Goal: Task Accomplishment & Management: Manage account settings

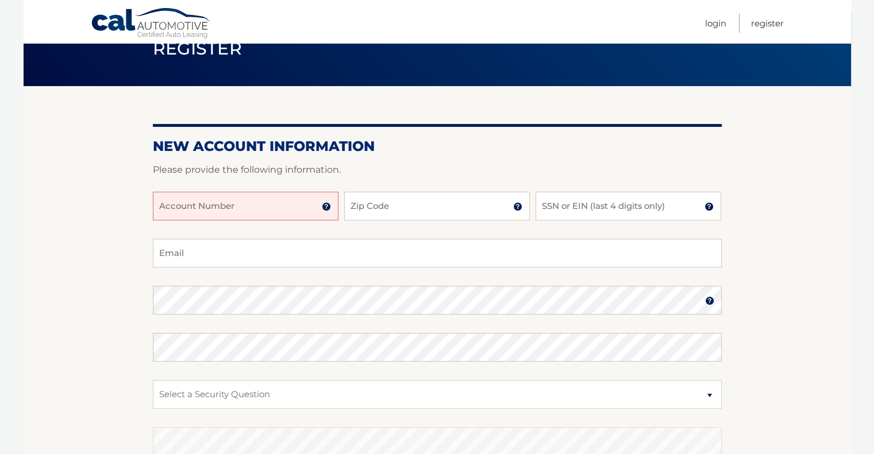
scroll to position [115, 0]
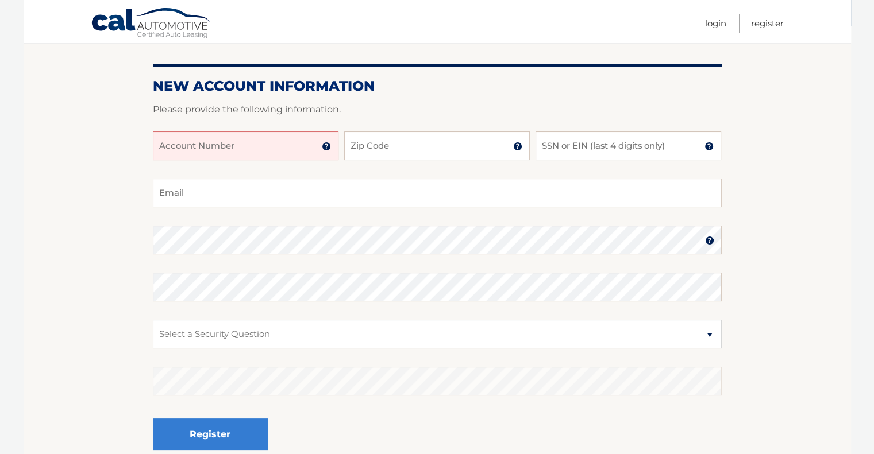
click at [208, 154] on input "Account Number" at bounding box center [246, 146] width 186 height 29
type input "44456011587"
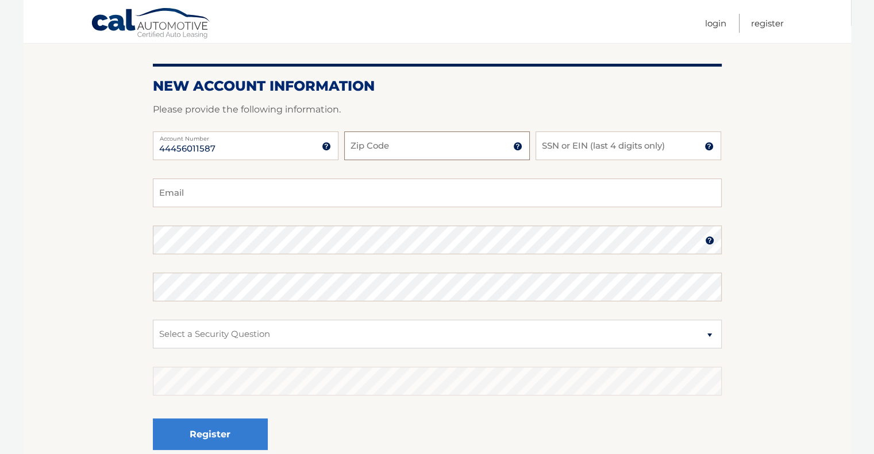
click at [414, 153] on input "Zip Code" at bounding box center [437, 146] width 186 height 29
type input "07052"
click at [579, 146] on input "SSN or EIN (last 4 digits only)" at bounding box center [628, 146] width 186 height 29
type input "3388"
click at [287, 199] on input "Email" at bounding box center [437, 193] width 569 height 29
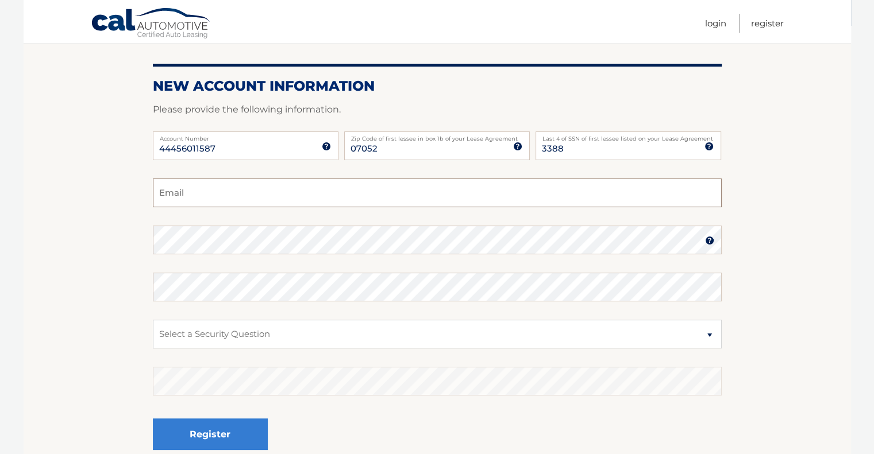
type input "[EMAIL_ADDRESS][DOMAIN_NAME]"
click at [250, 333] on select "Select a Security Question What was the name of your elementary school? What is…" at bounding box center [437, 334] width 569 height 29
select select "2"
click at [153, 320] on select "Select a Security Question What was the name of your elementary school? What is…" at bounding box center [437, 334] width 569 height 29
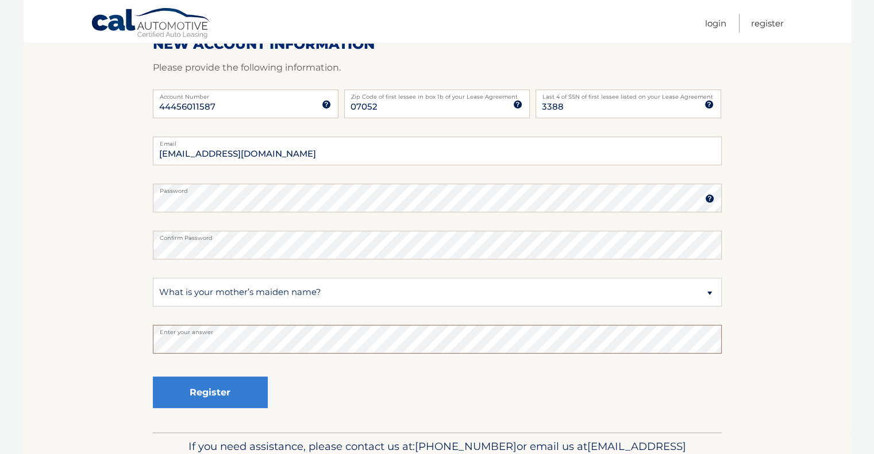
scroll to position [222, 0]
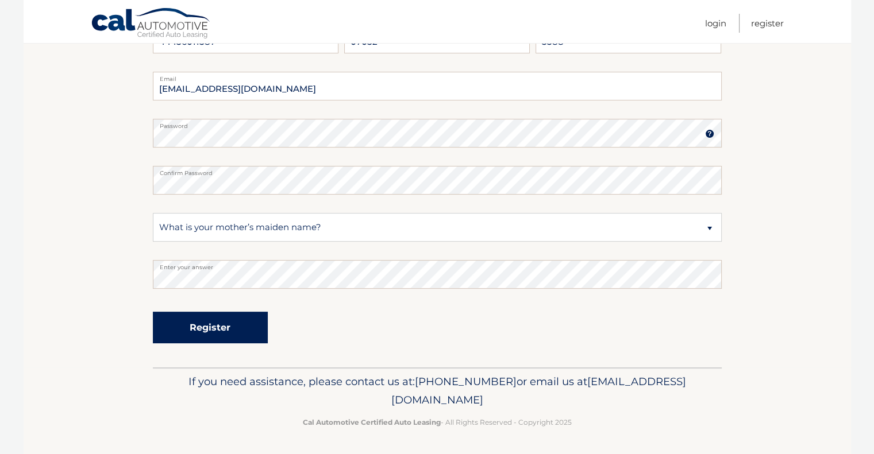
click at [222, 328] on button "Register" at bounding box center [210, 328] width 115 height 32
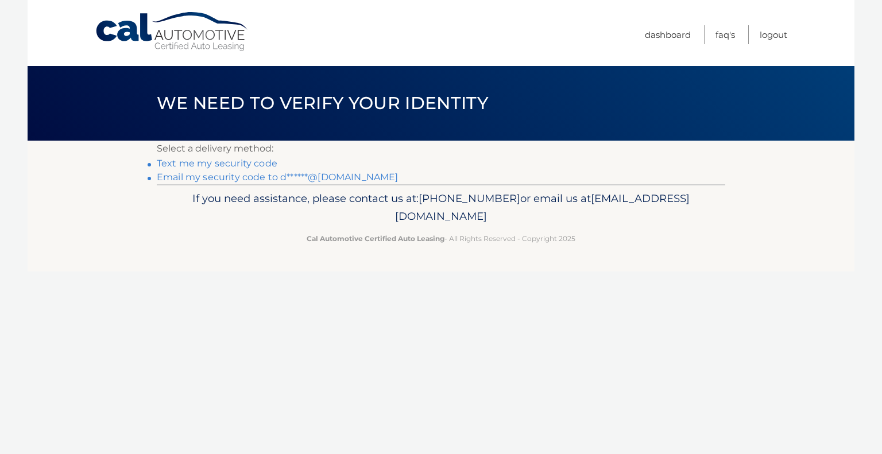
click at [270, 176] on link "Email my security code to d******@[DOMAIN_NAME]" at bounding box center [278, 177] width 242 height 11
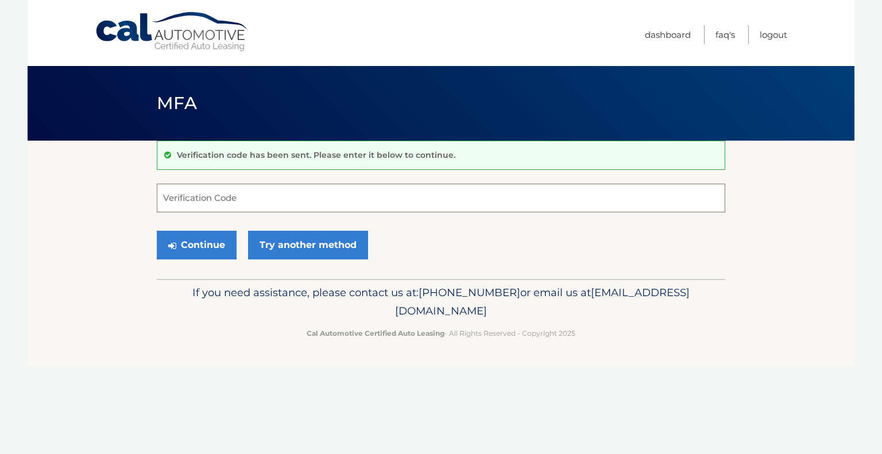
click at [274, 203] on input "Verification Code" at bounding box center [441, 198] width 569 height 29
type input "696430"
click at [199, 252] on button "Continue" at bounding box center [197, 245] width 80 height 29
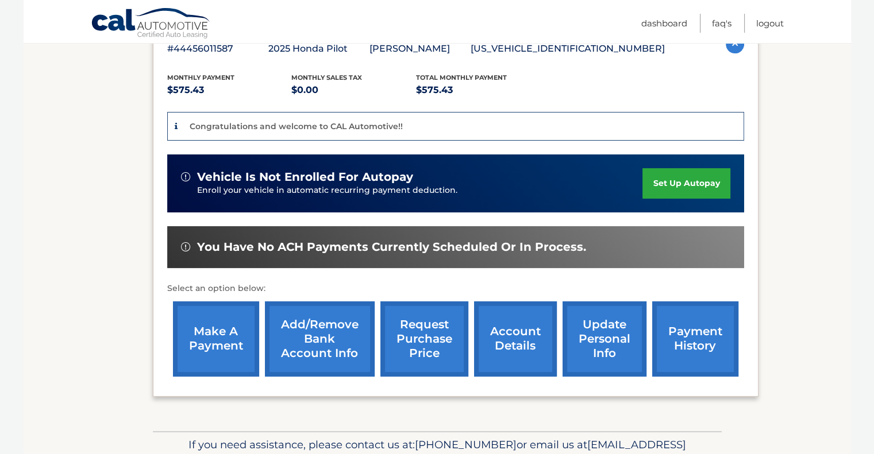
scroll to position [230, 0]
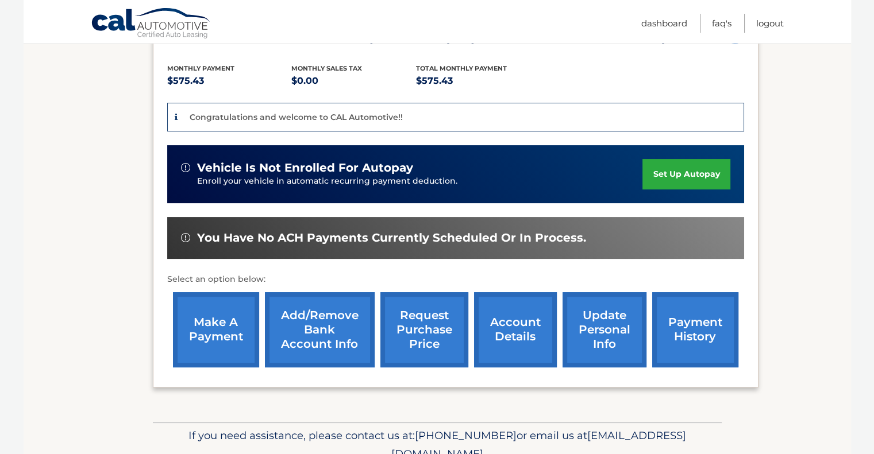
click at [666, 168] on link "set up autopay" at bounding box center [685, 174] width 87 height 30
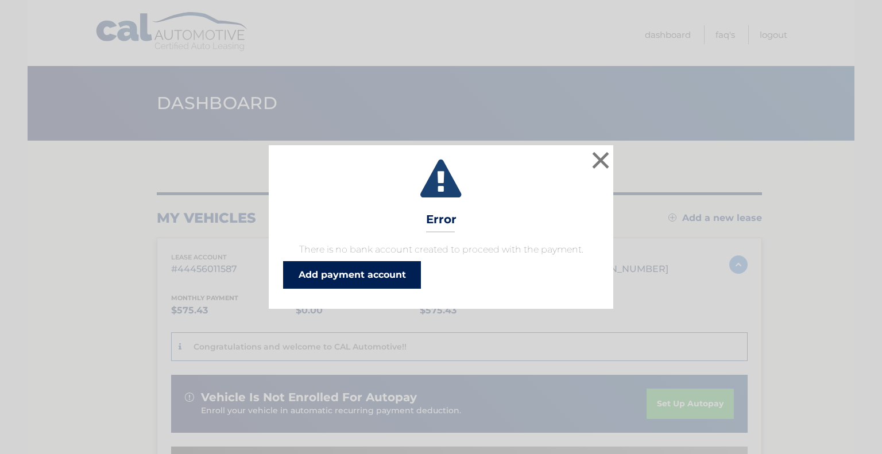
click at [368, 280] on link "Add payment account" at bounding box center [352, 275] width 138 height 28
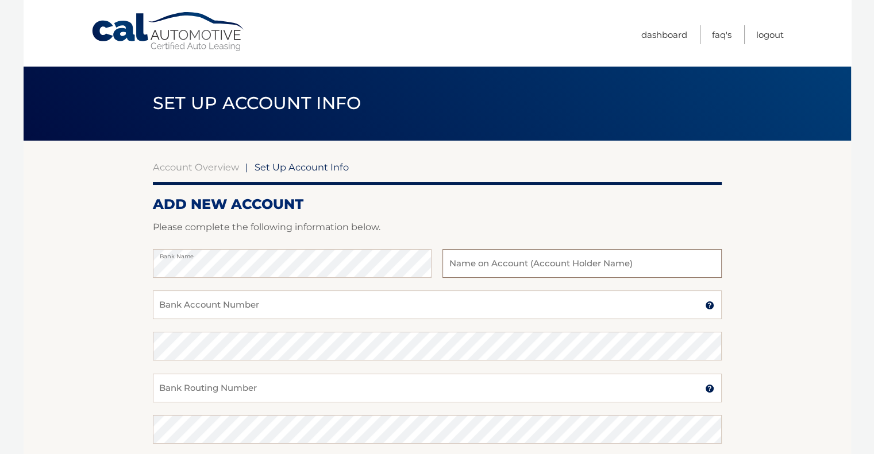
click at [550, 261] on input "text" at bounding box center [581, 263] width 279 height 29
type input "[PERSON_NAME]"
click at [241, 308] on input "Bank Account Number" at bounding box center [437, 305] width 569 height 29
type input "563635017"
click at [221, 385] on input "Bank Routing Number" at bounding box center [437, 388] width 569 height 29
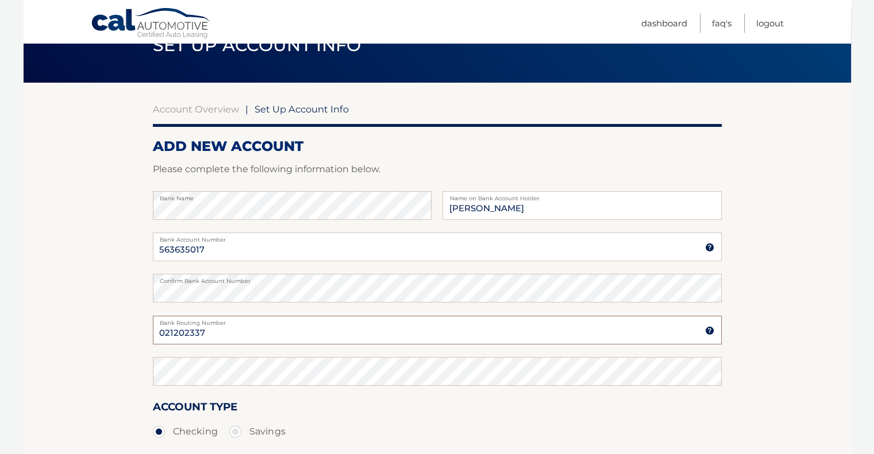
scroll to position [115, 0]
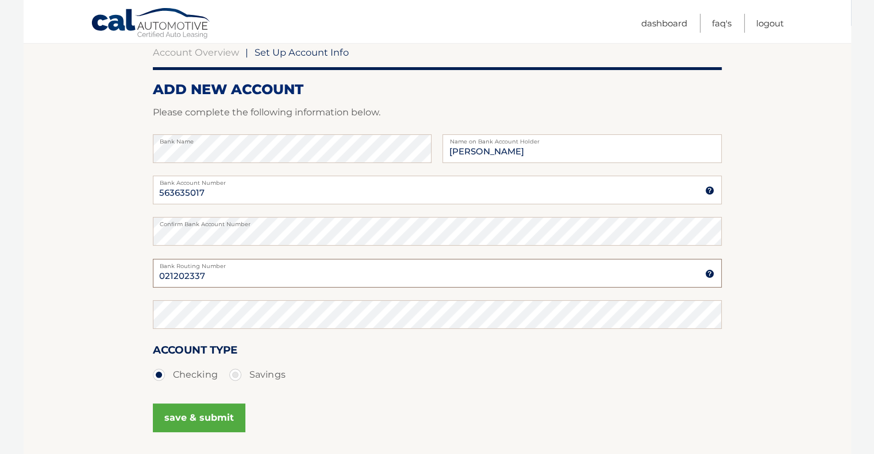
type input "021202337"
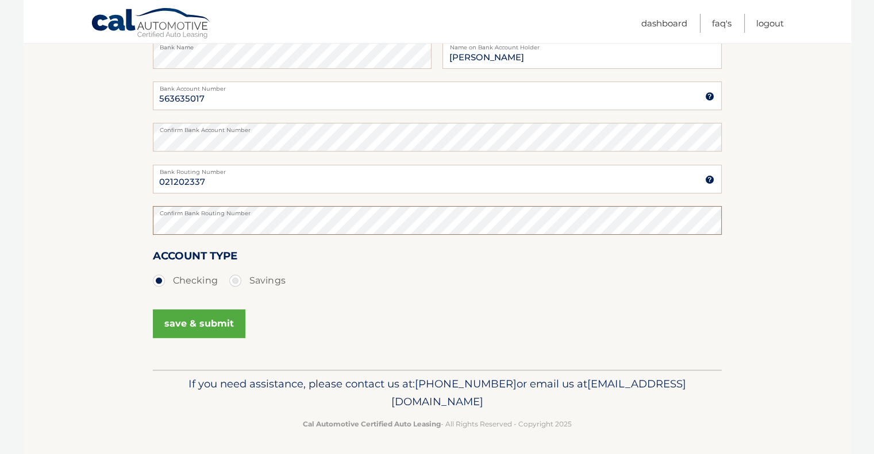
scroll to position [211, 0]
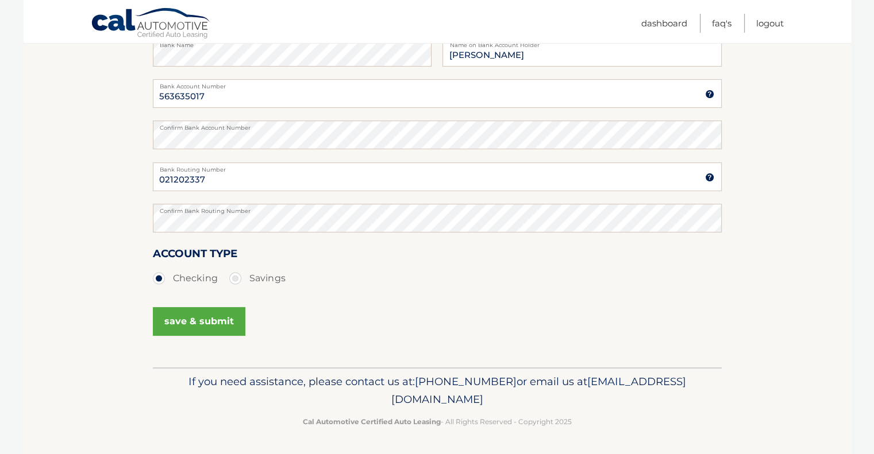
click at [218, 318] on button "save & submit" at bounding box center [199, 321] width 92 height 29
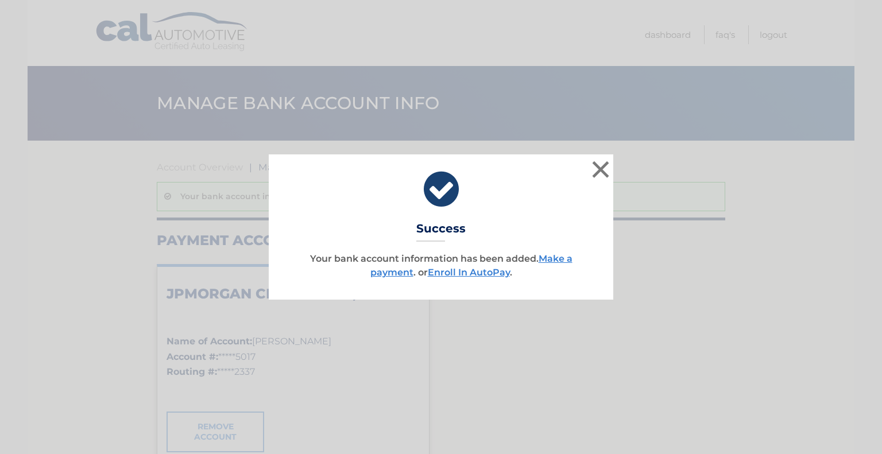
click at [492, 272] on link "Enroll In AutoPay" at bounding box center [469, 272] width 82 height 11
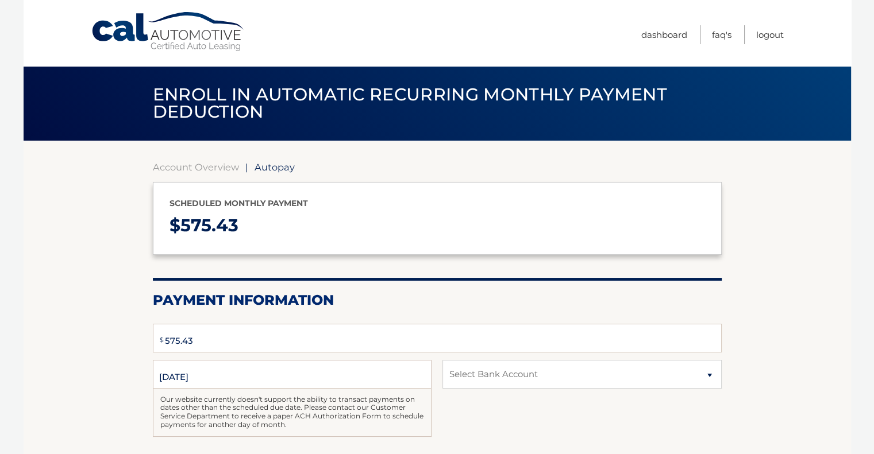
select select "MDI2NThmZmQtZDViOS00NmI5LTg1ZDktZjZhZDBlZThmOTQx"
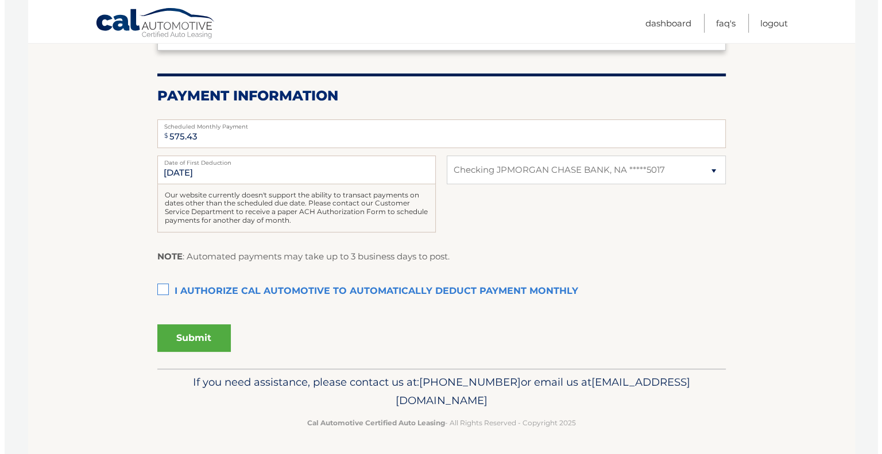
scroll to position [205, 0]
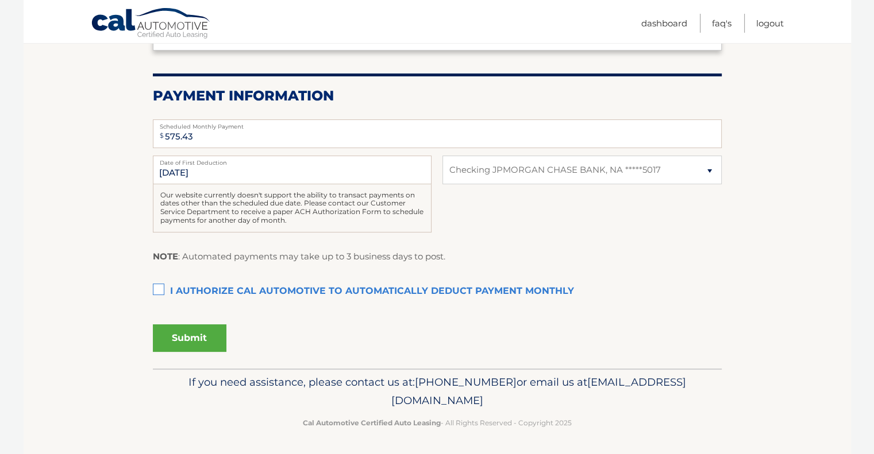
click at [161, 286] on label "I authorize cal automotive to automatically deduct payment monthly This checkbo…" at bounding box center [437, 291] width 569 height 23
click at [0, 0] on input "I authorize cal automotive to automatically deduct payment monthly This checkbo…" at bounding box center [0, 0] width 0 height 0
click at [191, 338] on button "Submit" at bounding box center [190, 339] width 74 height 28
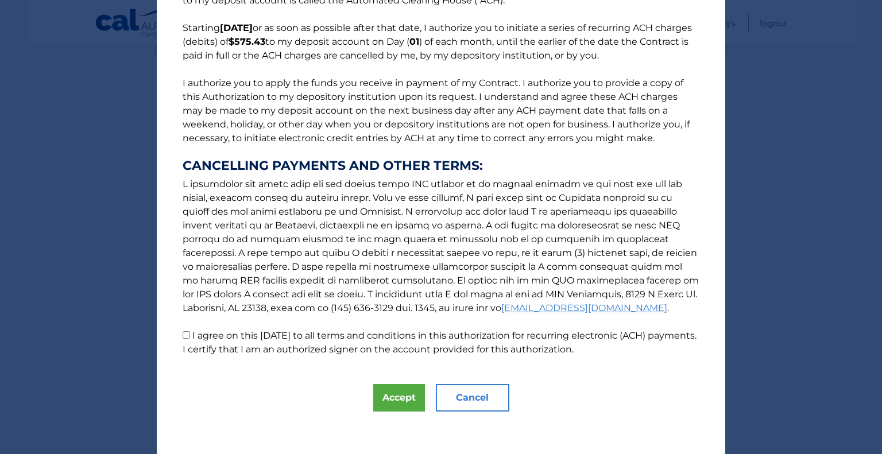
scroll to position [88, 0]
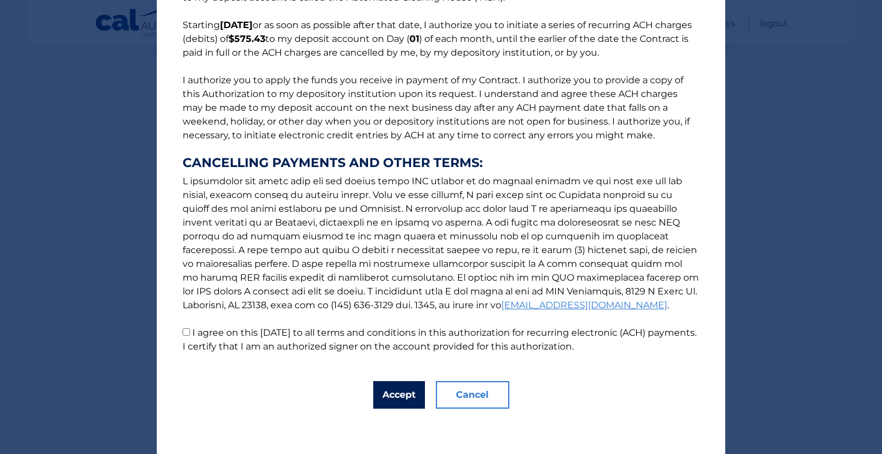
click at [388, 395] on button "Accept" at bounding box center [399, 395] width 52 height 28
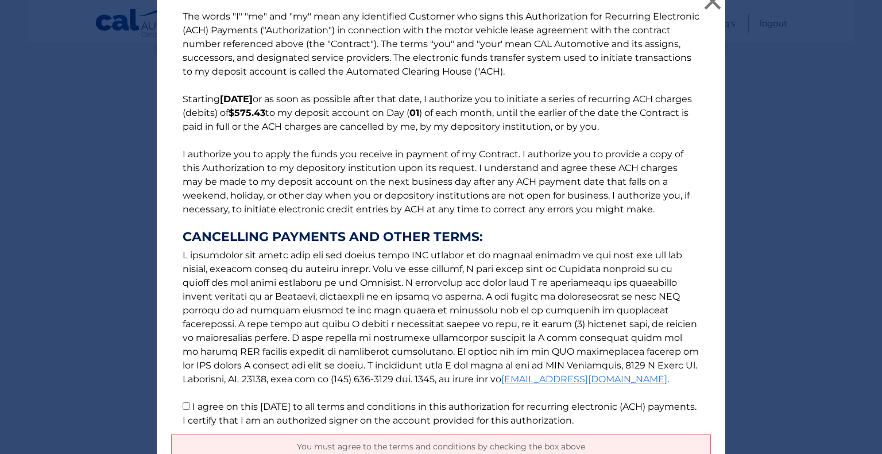
scroll to position [115, 0]
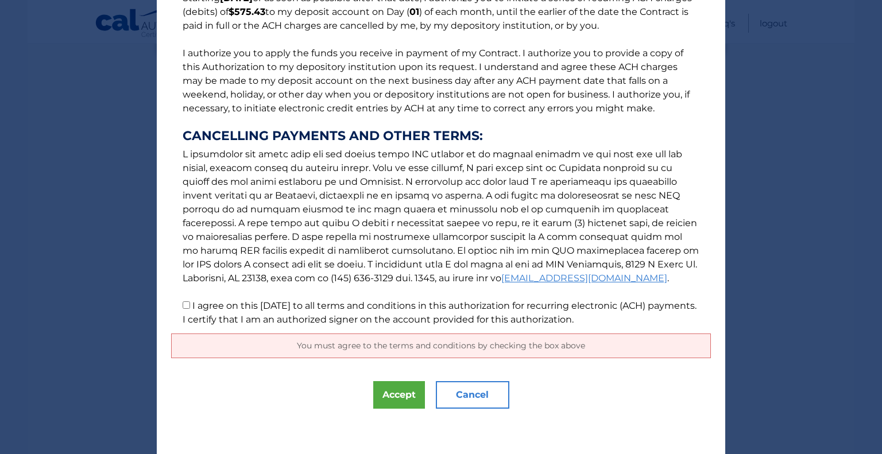
click at [183, 304] on input "I agree on this 09/15/2025 to all terms and conditions in this authorization fo…" at bounding box center [186, 305] width 7 height 7
checkbox input "true"
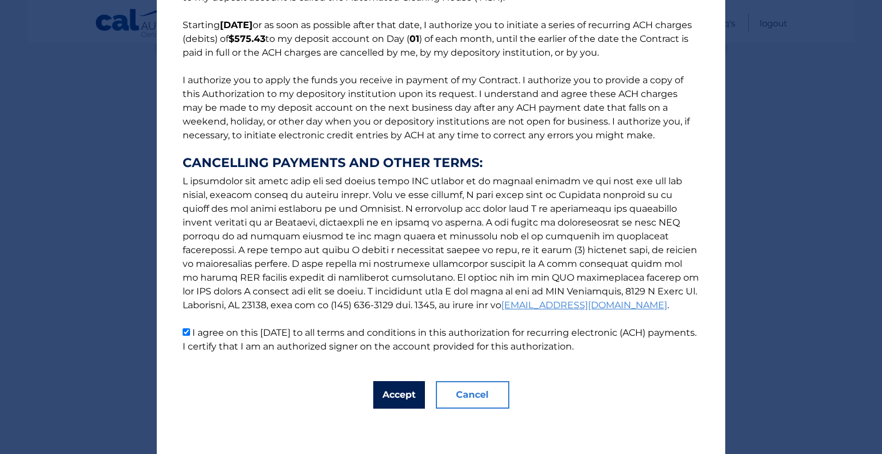
click at [411, 398] on button "Accept" at bounding box center [399, 395] width 52 height 28
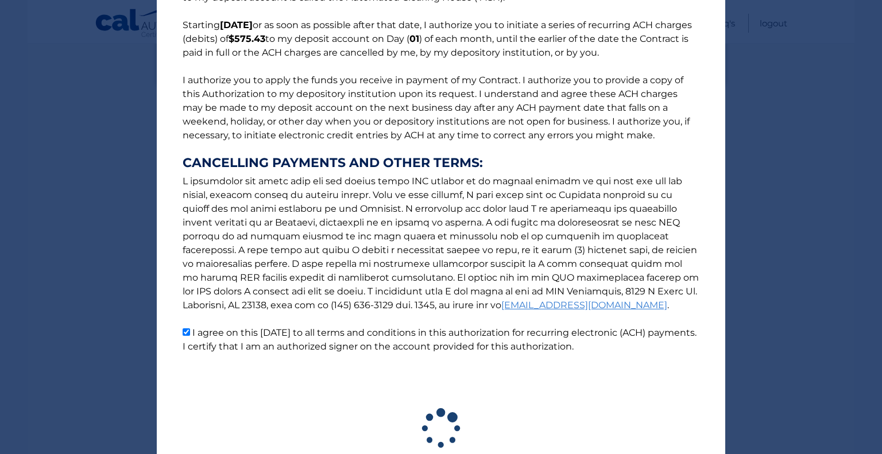
scroll to position [172, 0]
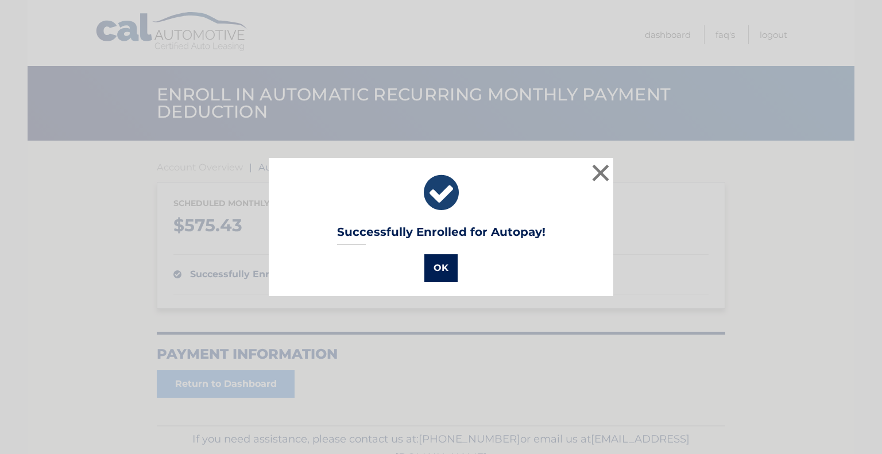
click at [434, 263] on button "OK" at bounding box center [441, 268] width 33 height 28
